Goal: Book appointment/travel/reservation

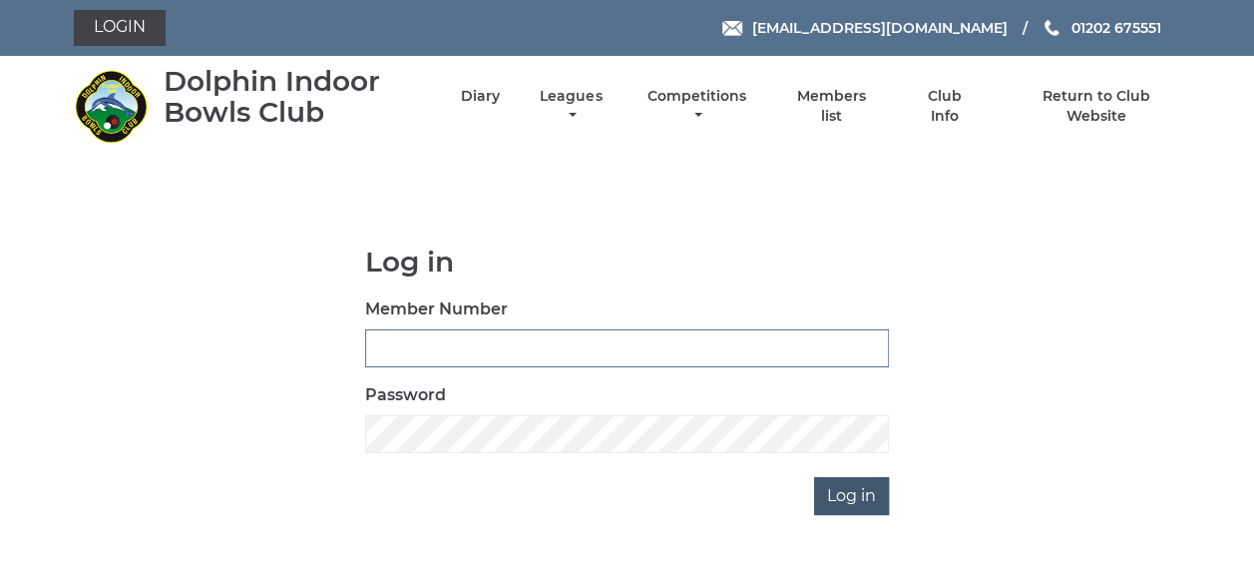
type input "3863"
click at [854, 503] on input "Log in" at bounding box center [851, 496] width 75 height 38
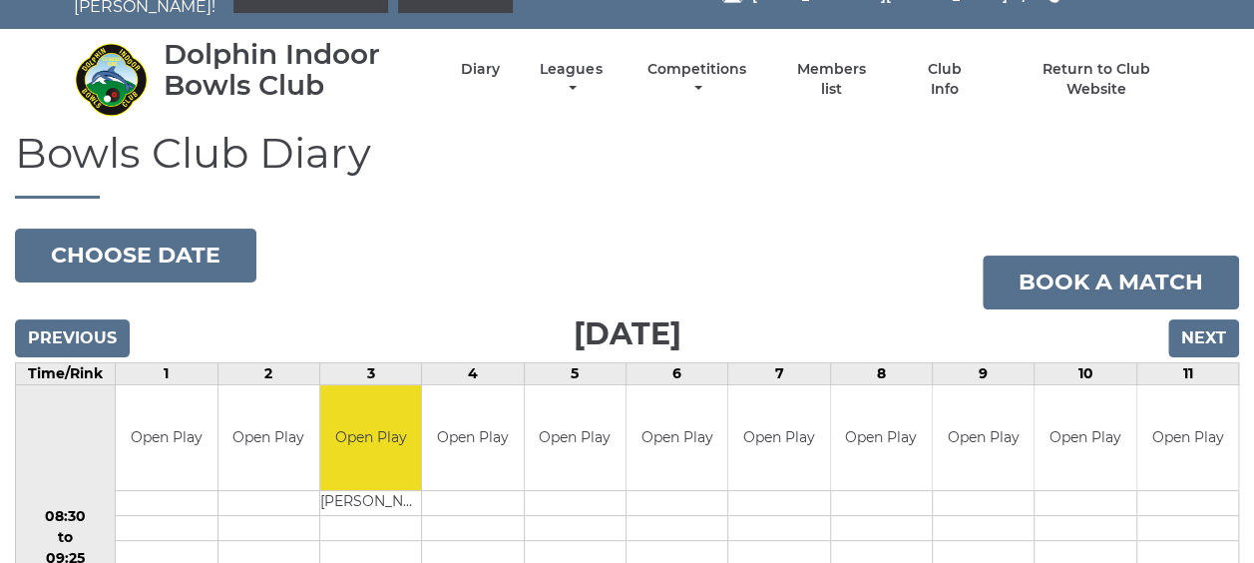
scroll to position [100, 0]
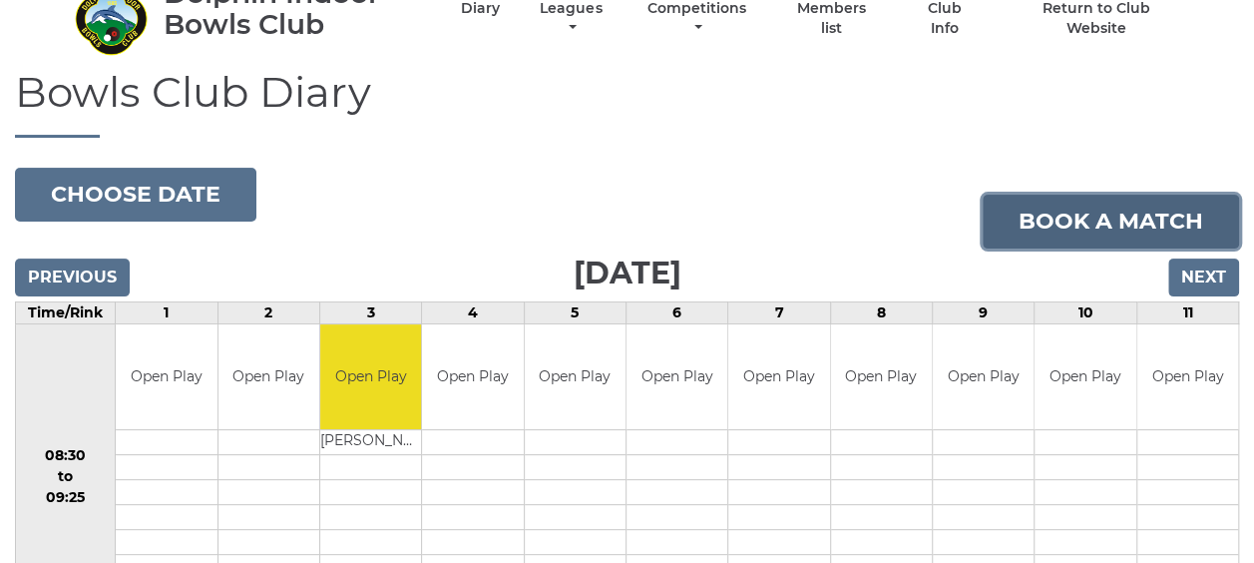
click at [1067, 210] on link "Book a match" at bounding box center [1111, 222] width 256 height 54
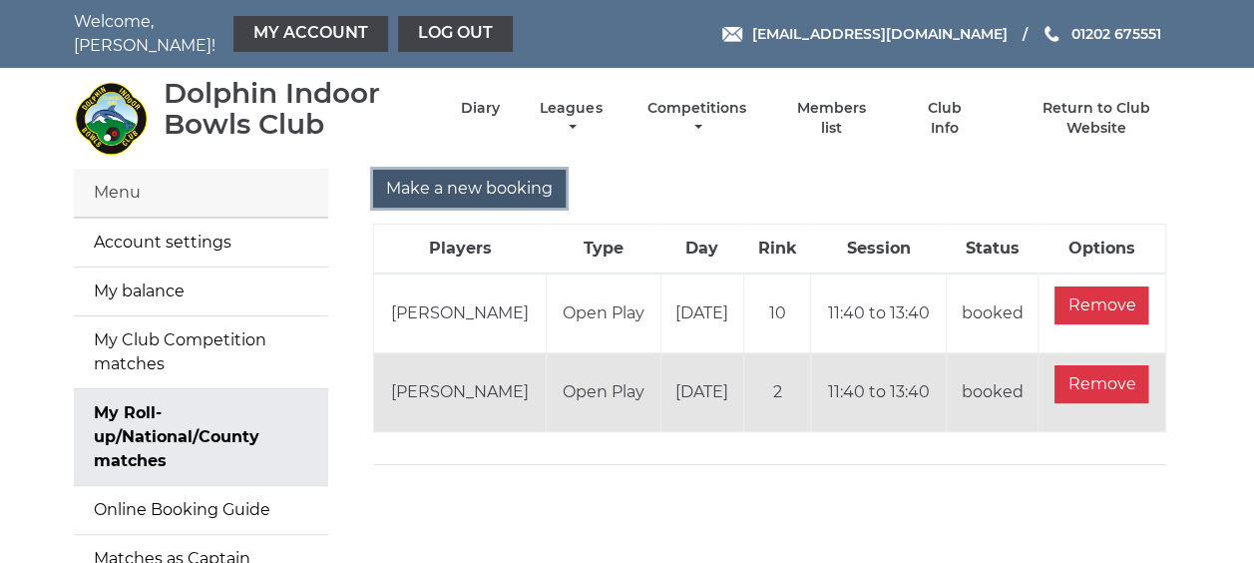
click at [498, 172] on input "Make a new booking" at bounding box center [469, 189] width 193 height 38
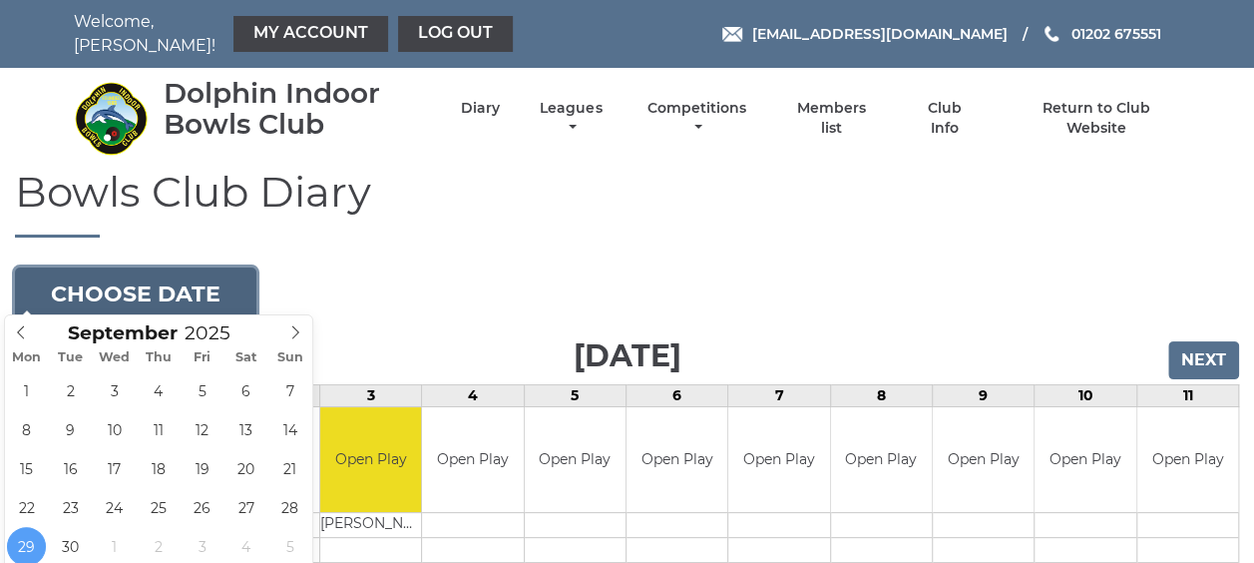
click at [237, 275] on button "Choose date" at bounding box center [135, 294] width 241 height 54
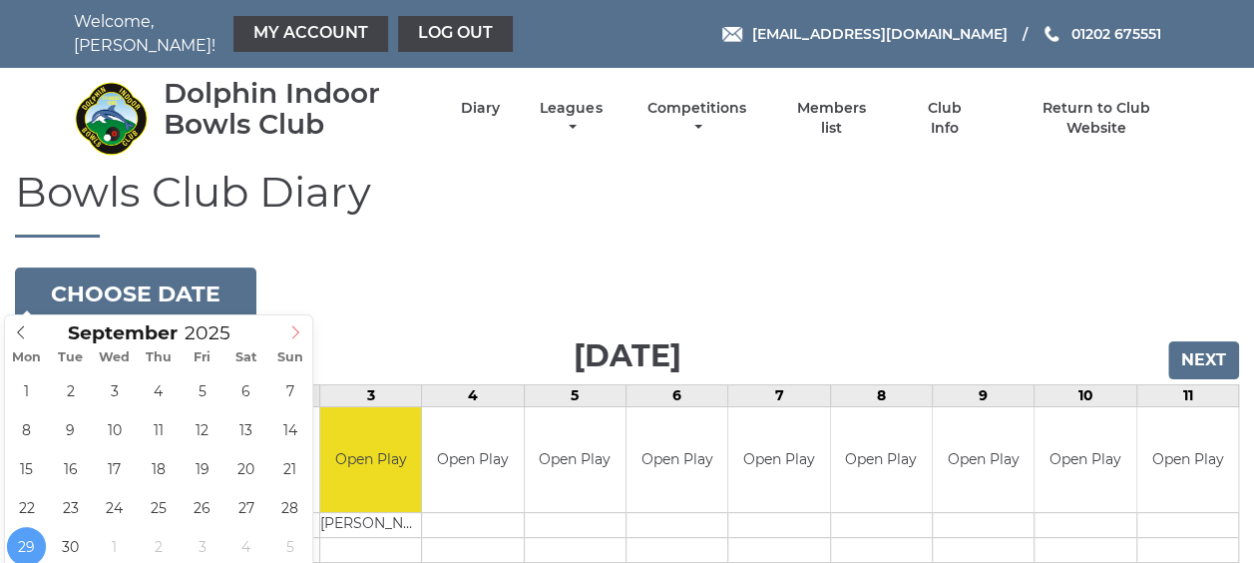
click at [298, 331] on icon at bounding box center [295, 332] width 14 height 14
type input "2025-10-13"
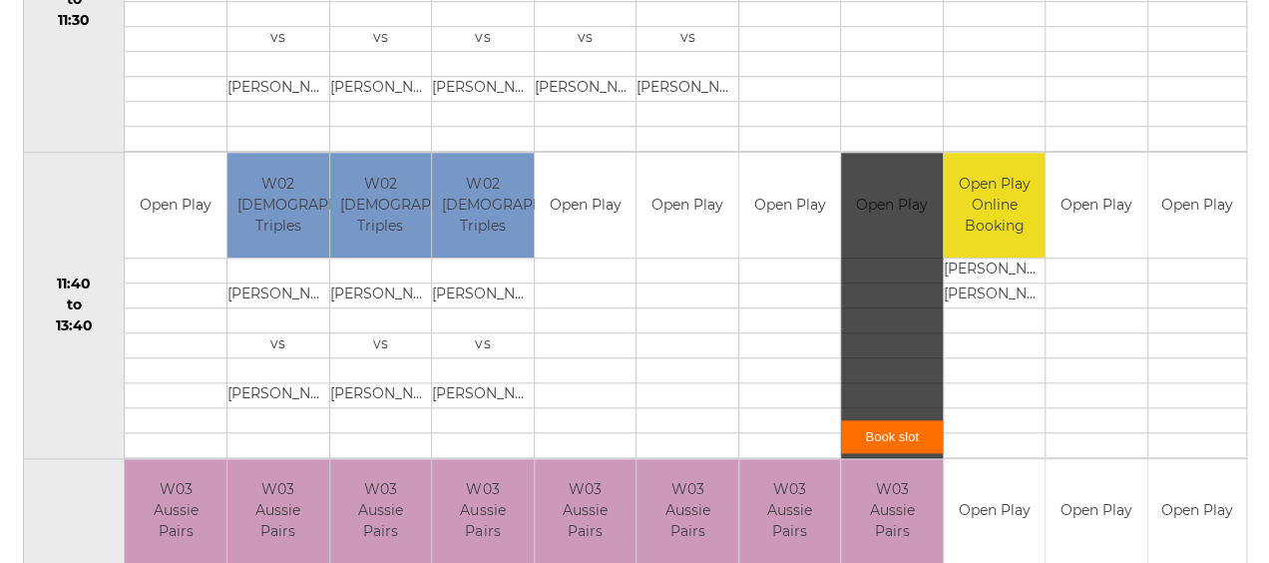
scroll to position [898, 0]
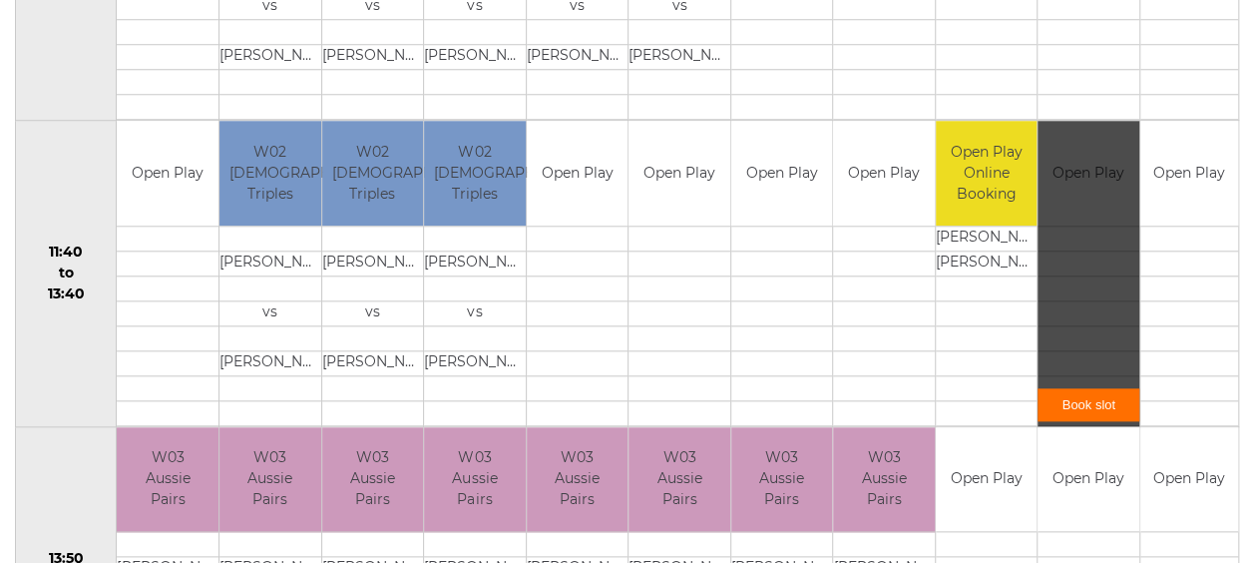
click at [1091, 390] on link "Book slot" at bounding box center [1089, 404] width 102 height 33
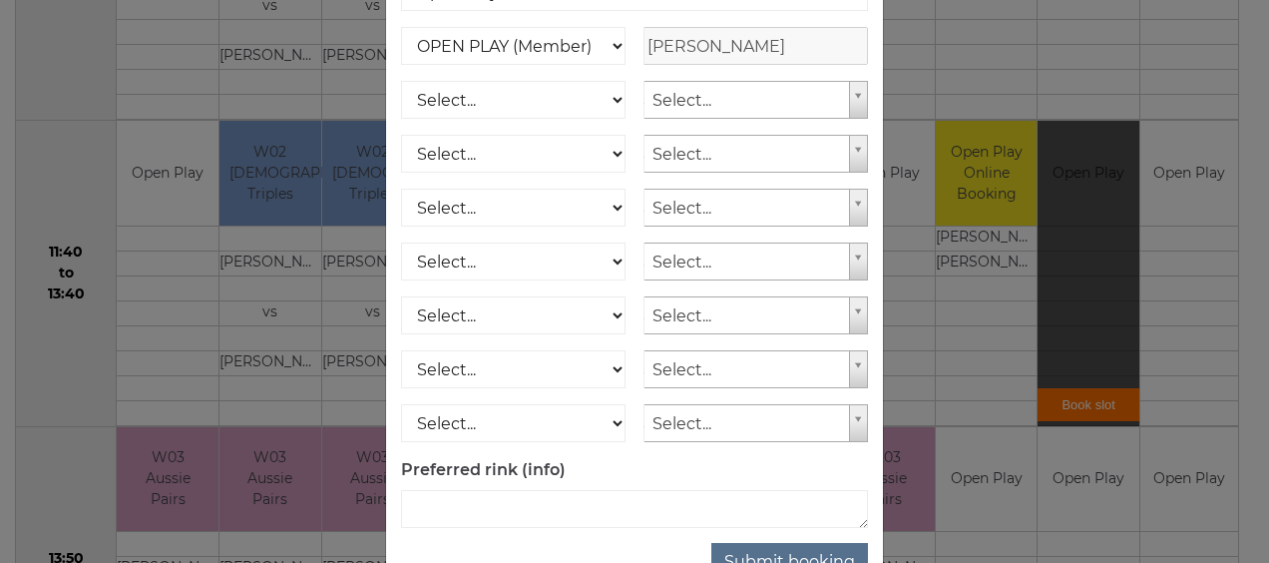
scroll to position [361, 0]
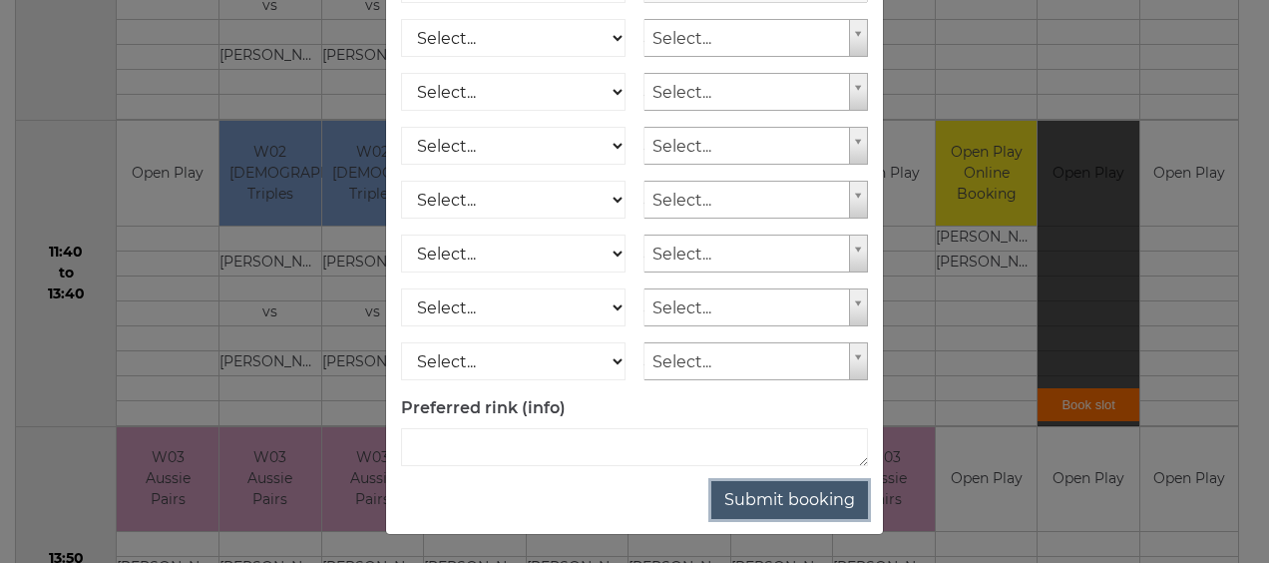
click at [822, 494] on button "Submit booking" at bounding box center [789, 500] width 157 height 38
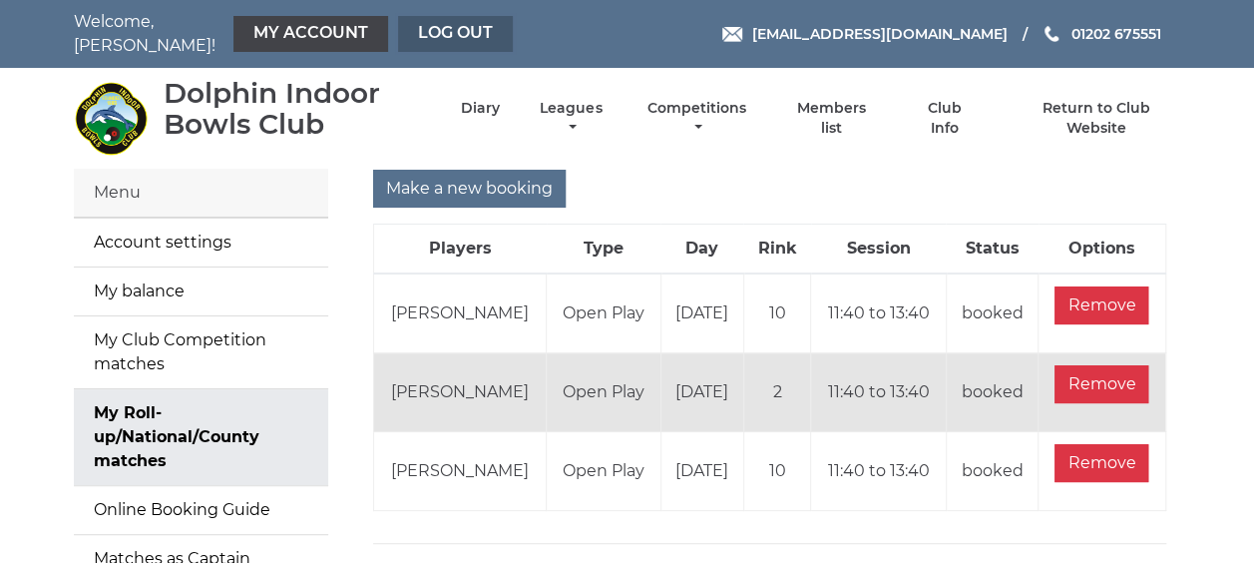
click at [425, 24] on link "Log out" at bounding box center [455, 34] width 115 height 36
